Goal: Use online tool/utility: Utilize a website feature to perform a specific function

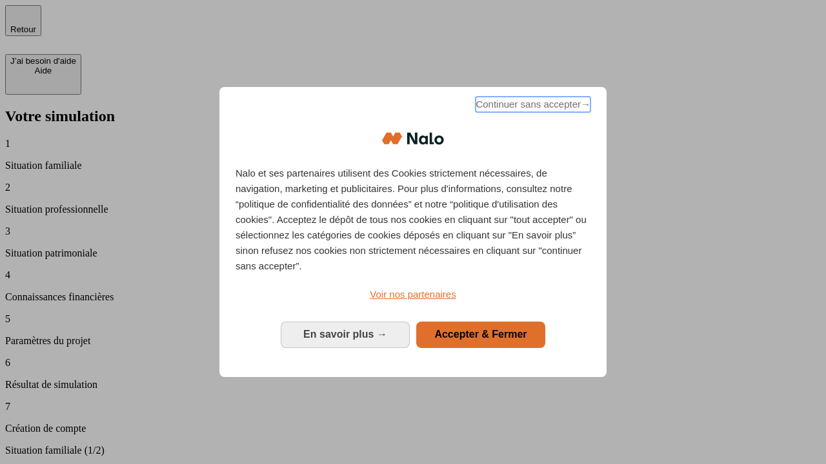
click at [532, 106] on span "Continuer sans accepter →" at bounding box center [532, 104] width 115 height 15
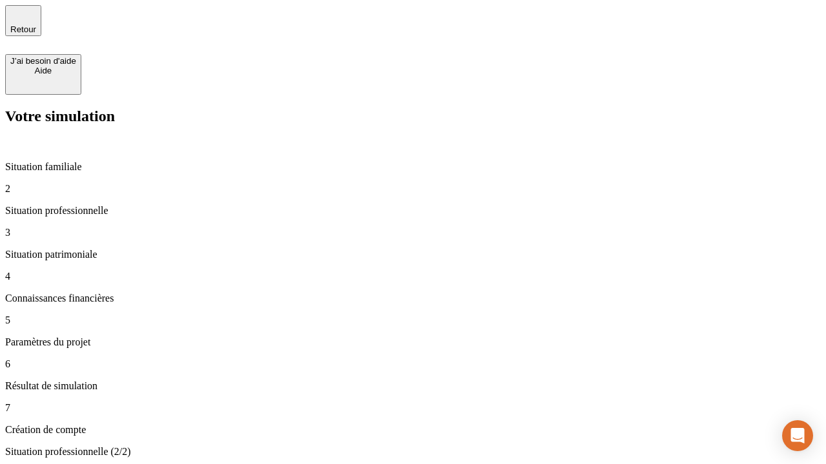
type input "70 000"
type input "1 000"
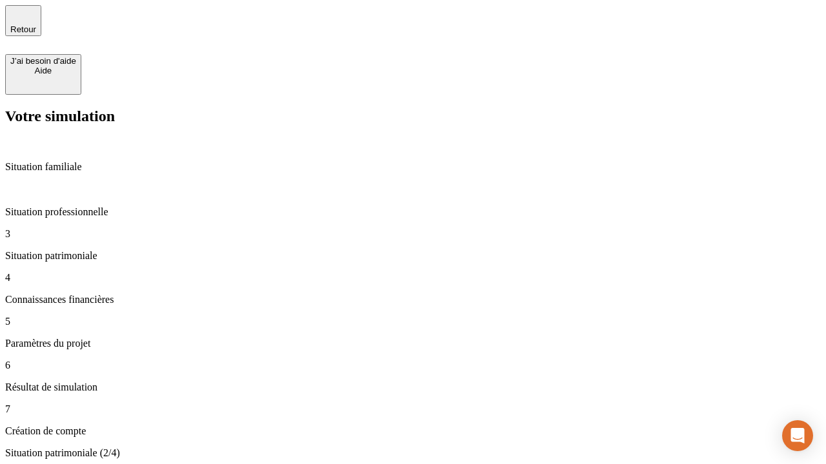
type input "800"
type input "6"
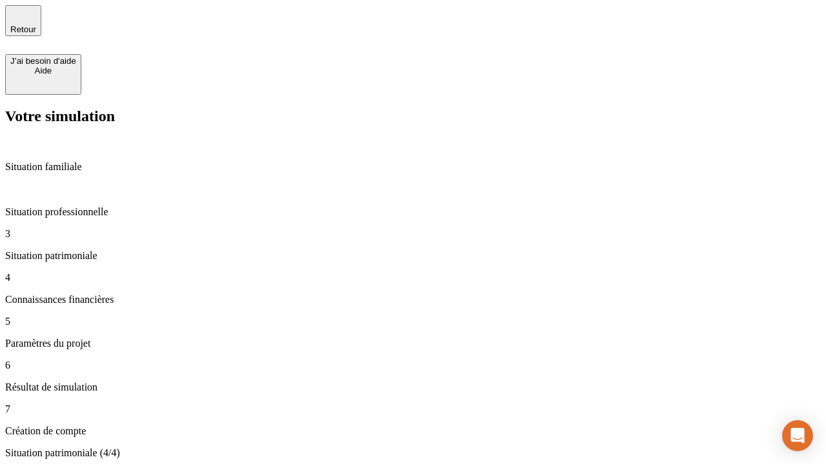
type input "400"
type input "3"
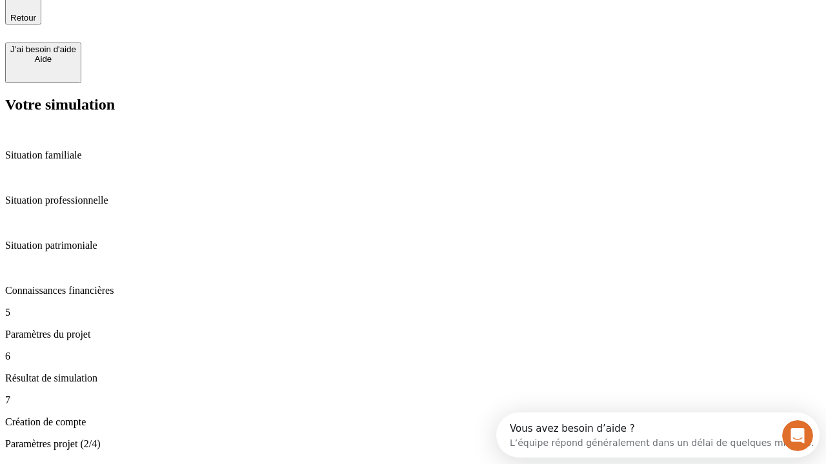
type input "35"
type input "500"
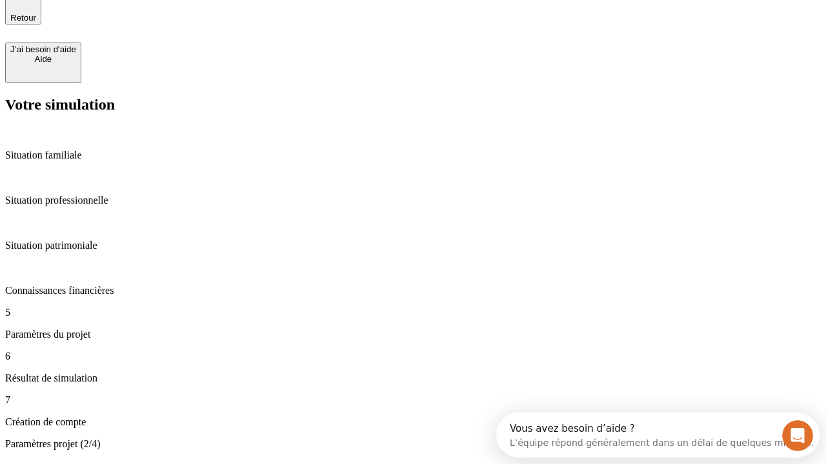
type input "640"
